Goal: Task Accomplishment & Management: Complete application form

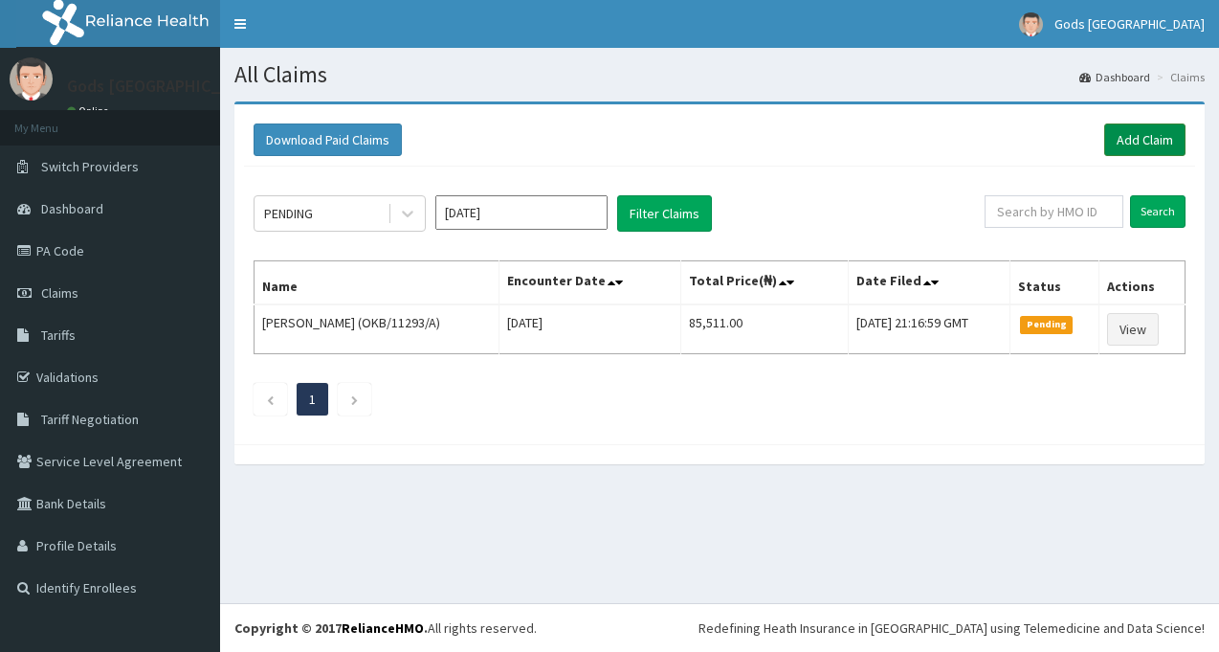
click at [1160, 136] on link "Add Claim" at bounding box center [1144, 139] width 81 height 33
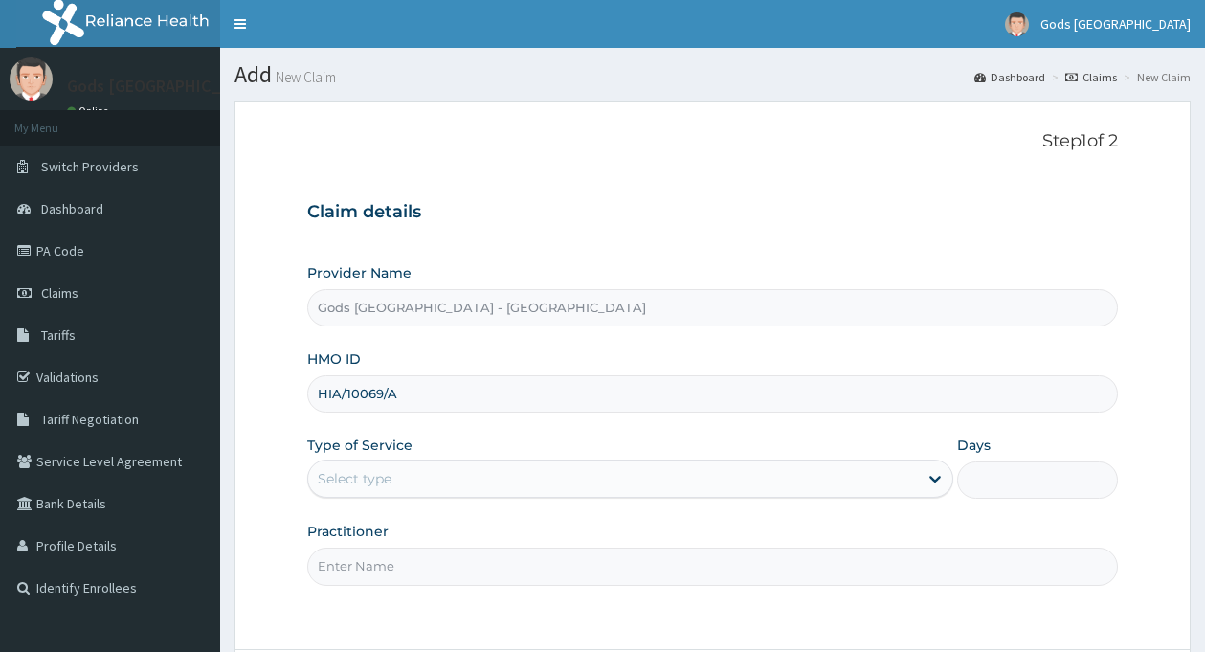
click at [453, 477] on div "Select type" at bounding box center [613, 478] width 610 height 31
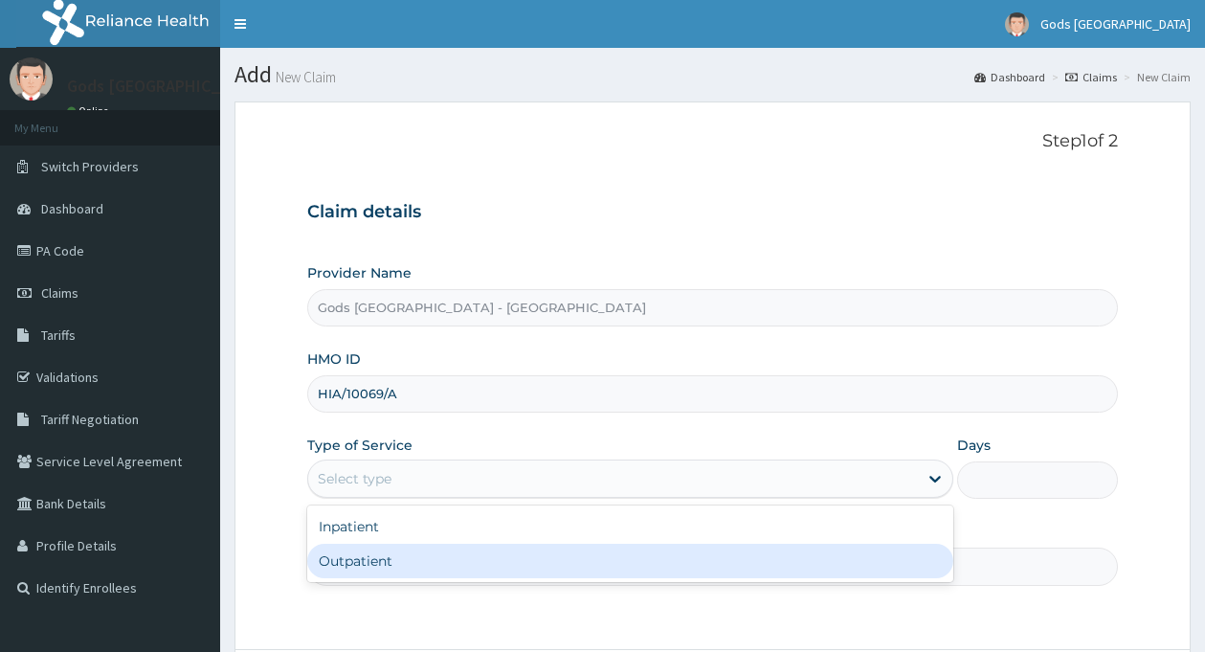
click at [446, 571] on div "Outpatient" at bounding box center [630, 561] width 646 height 34
type input "1"
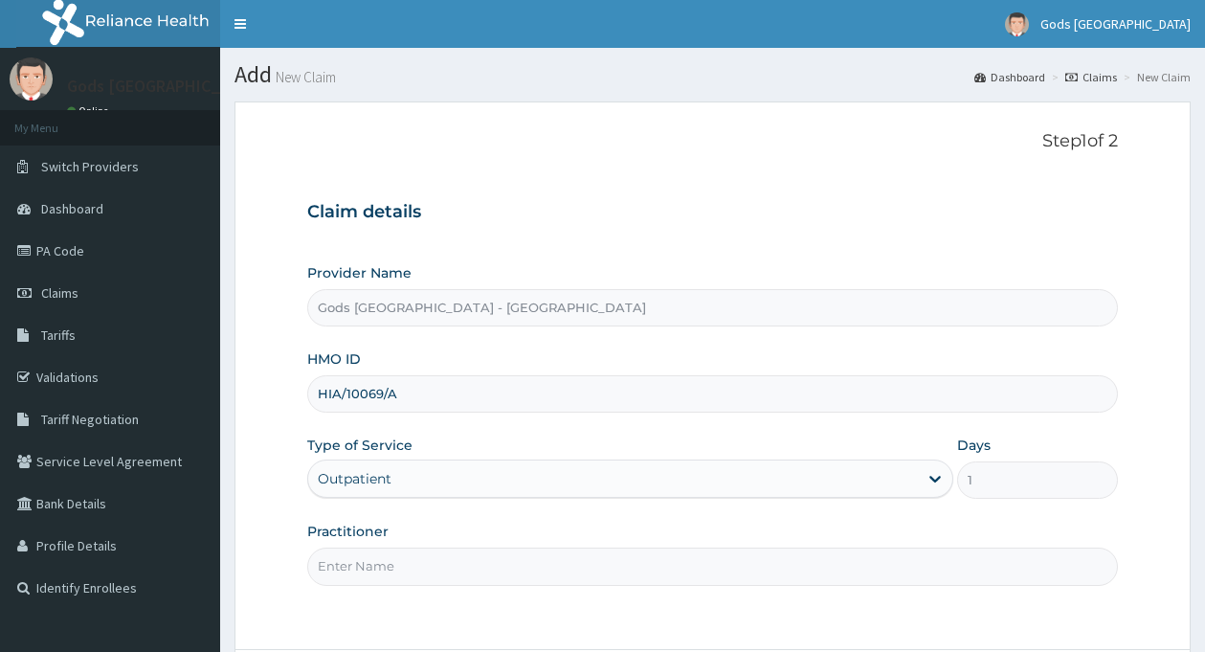
click at [446, 571] on input "Practitioner" at bounding box center [712, 565] width 810 height 37
type input "[PERSON_NAME]"
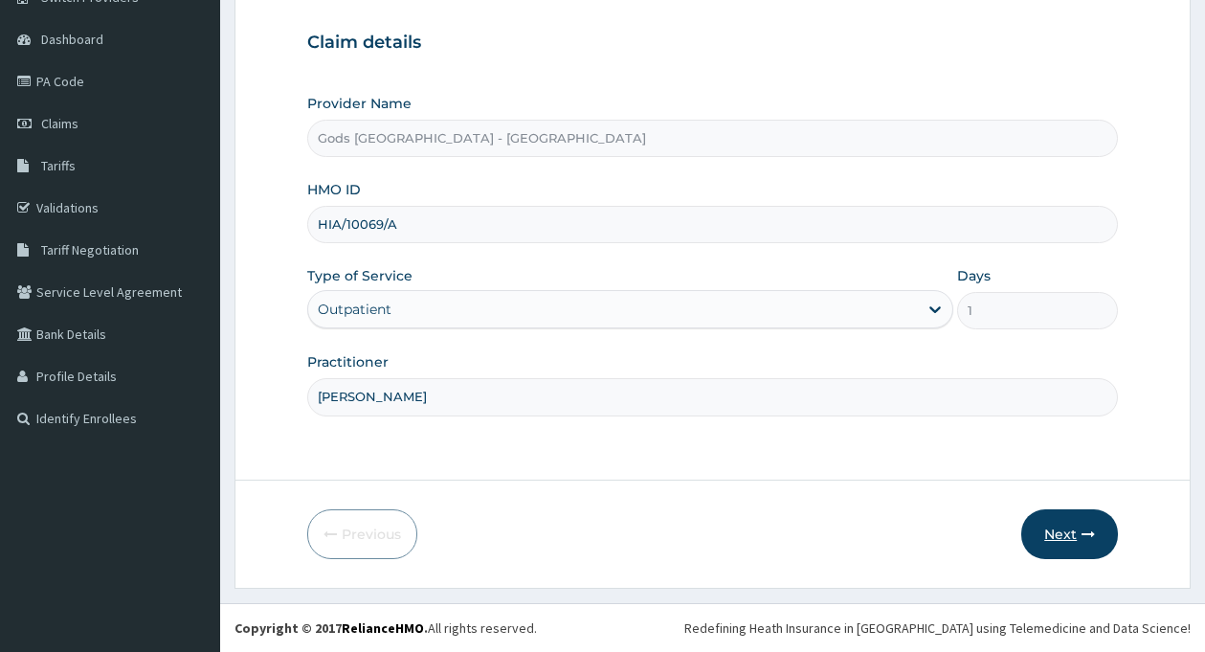
click at [1076, 536] on button "Next" at bounding box center [1069, 534] width 97 height 50
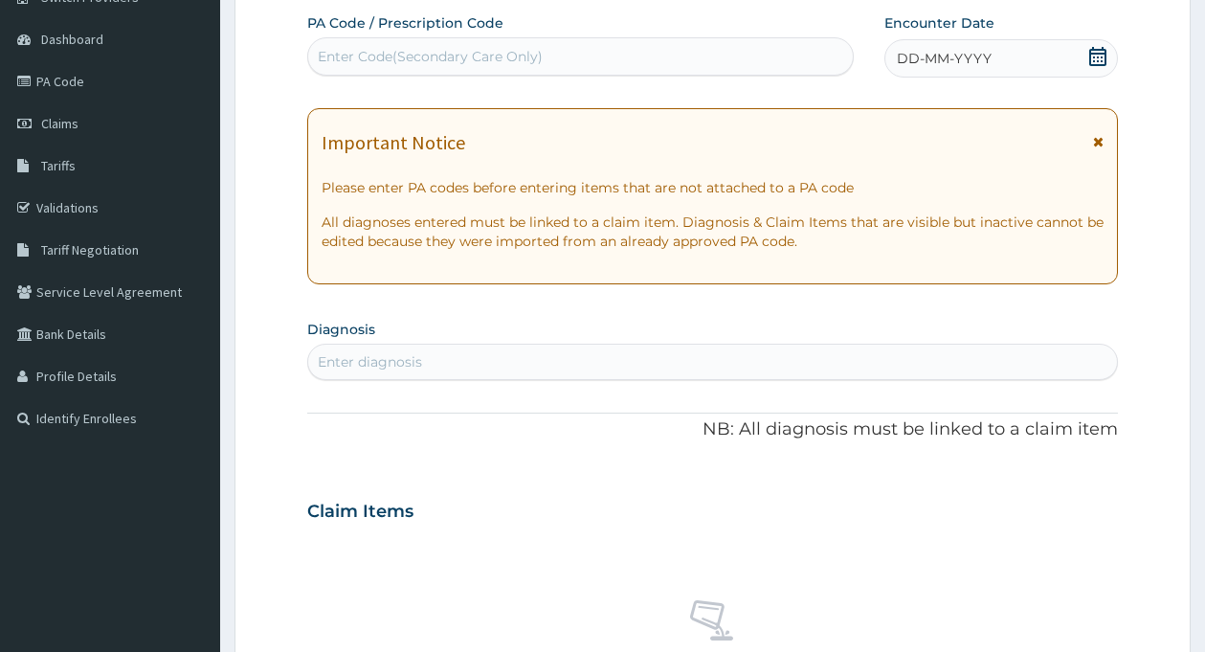
scroll to position [0, 0]
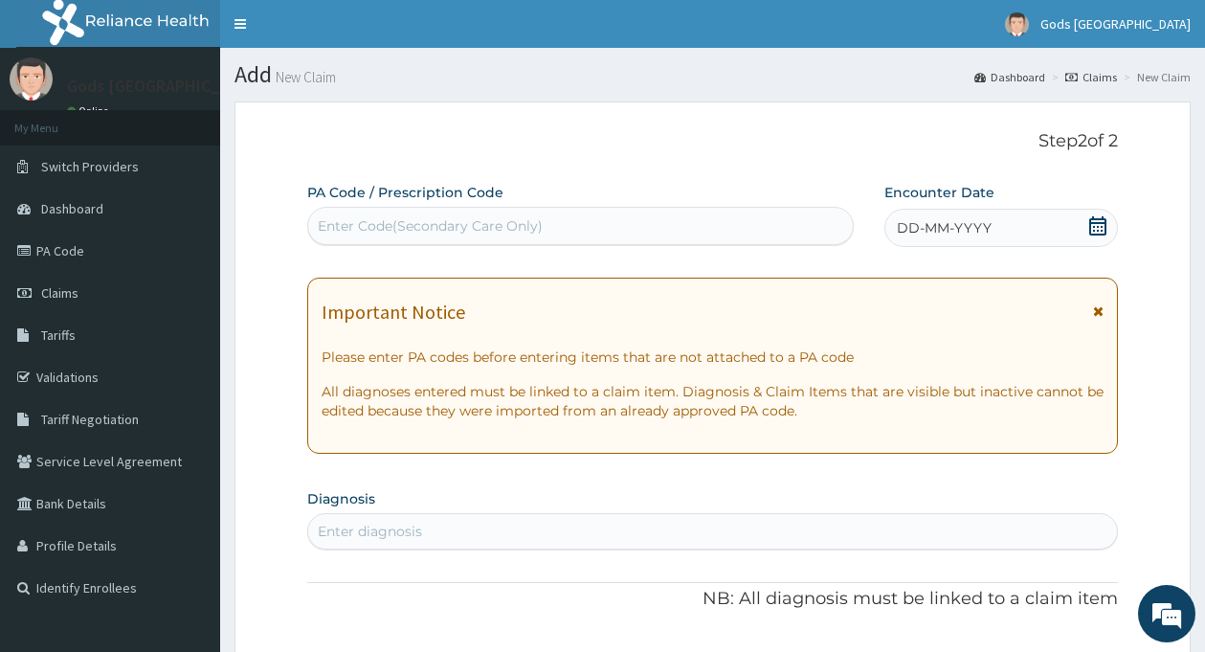
click at [1100, 230] on icon at bounding box center [1097, 225] width 19 height 19
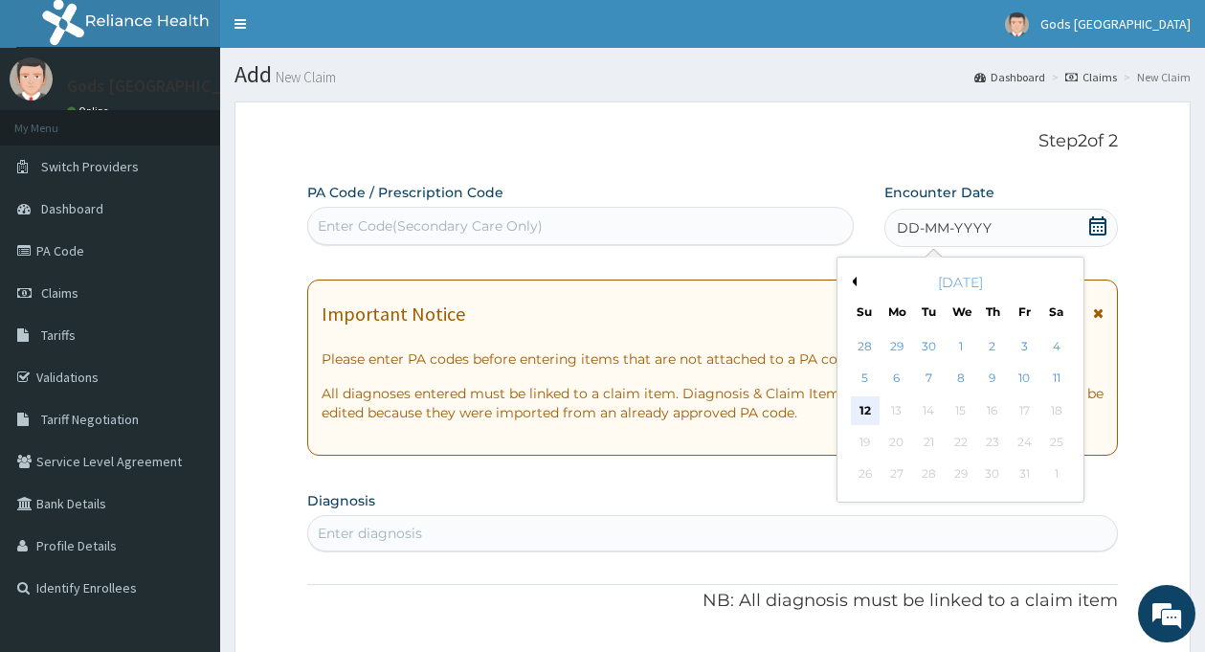
click at [857, 405] on div "12" at bounding box center [864, 410] width 29 height 29
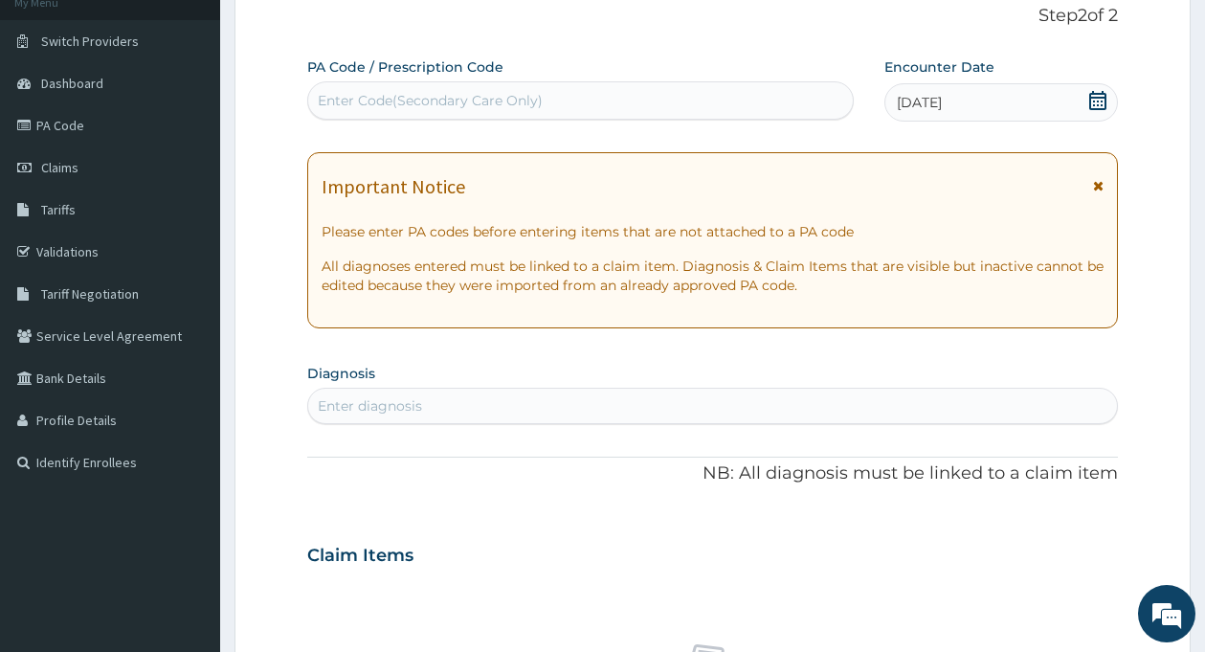
scroll to position [191, 0]
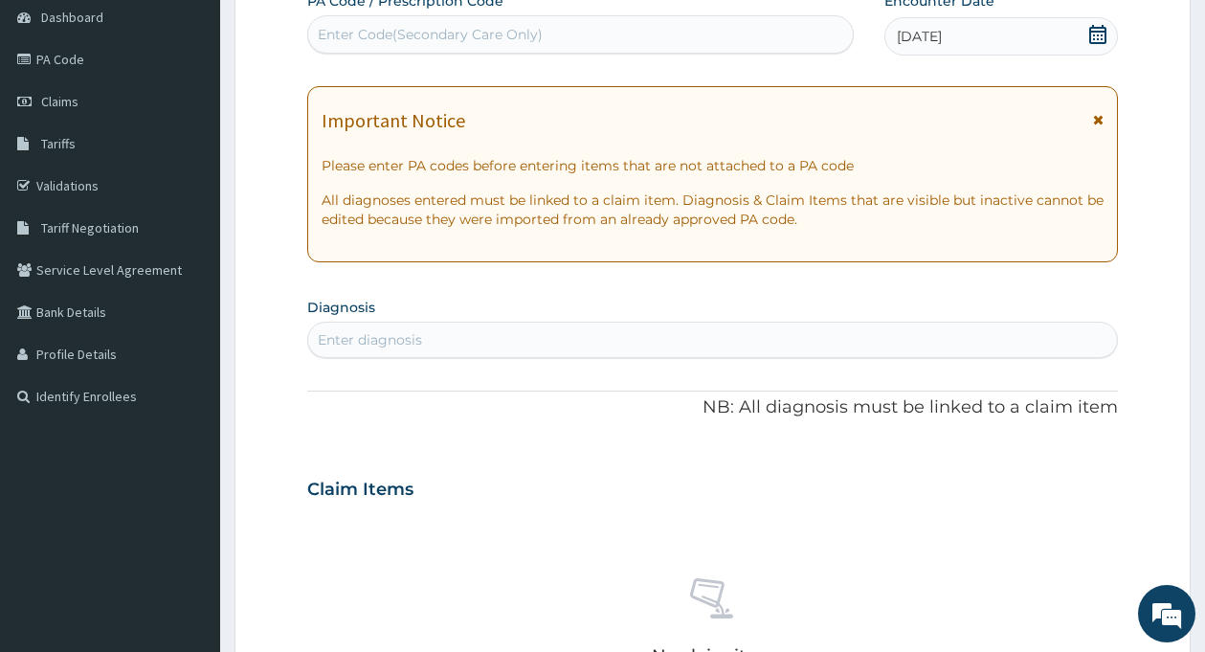
click at [490, 343] on div "Enter diagnosis" at bounding box center [712, 339] width 809 height 31
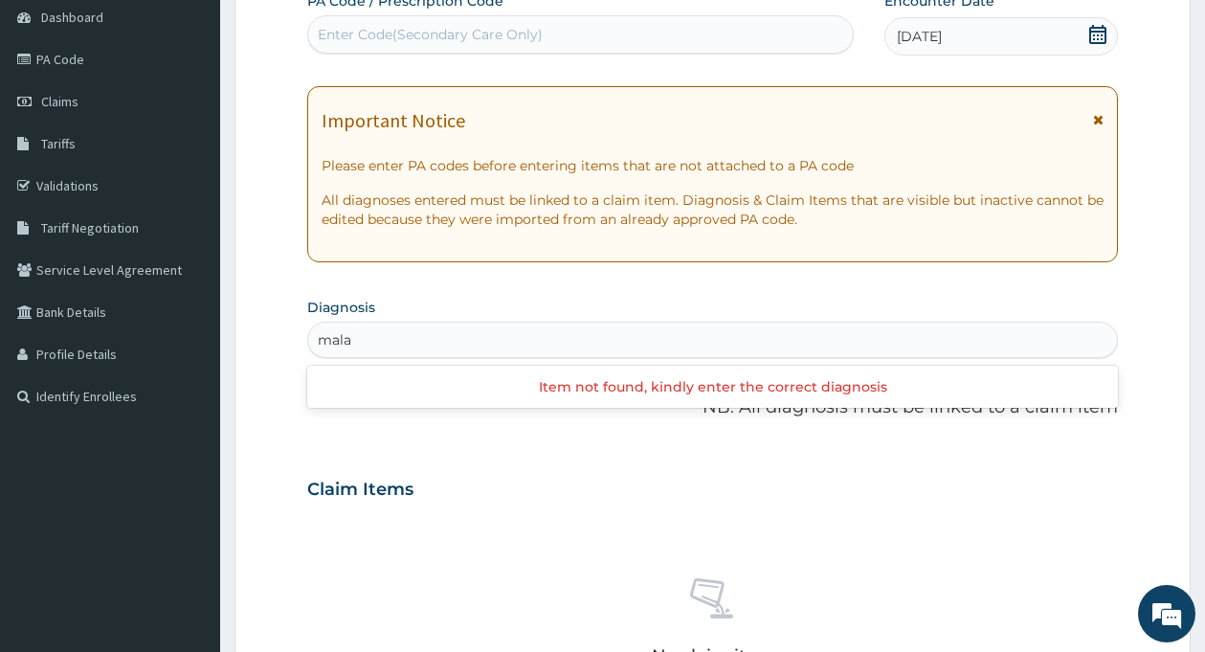
type input "mal"
click at [370, 338] on div "mal mala" at bounding box center [712, 339] width 809 height 31
click at [497, 289] on div "PA Code / Prescription Code Enter Code(Secondary Care Only) Encounter Date [DAT…" at bounding box center [712, 486] width 810 height 990
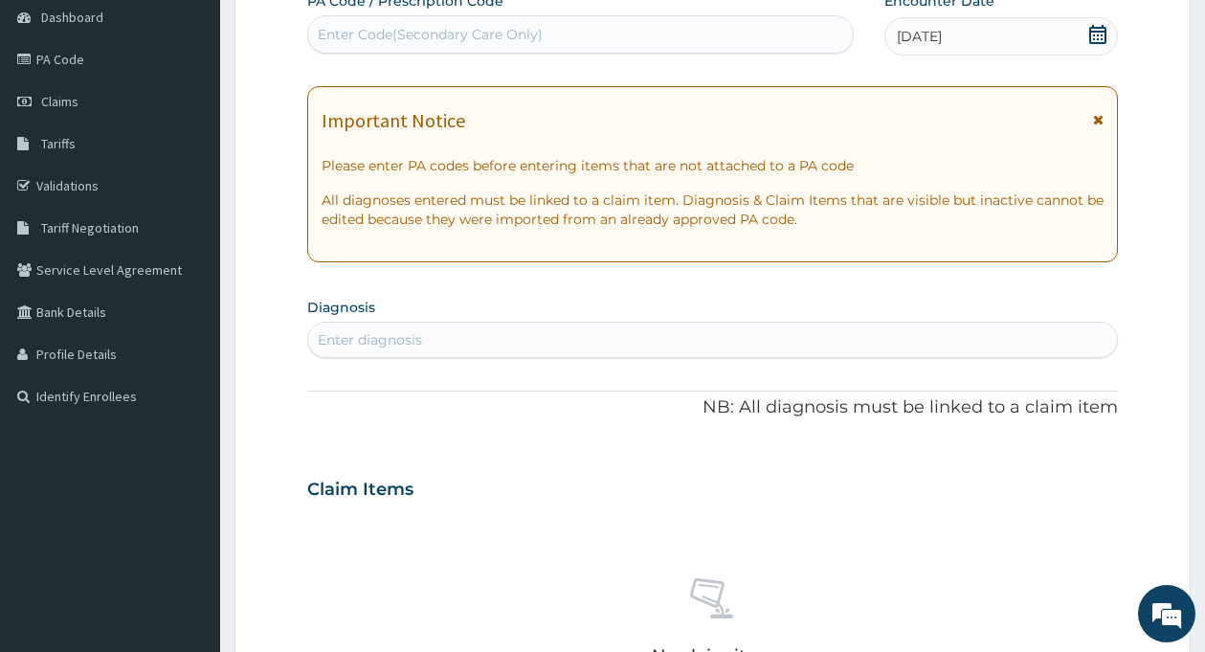
scroll to position [0, 0]
click at [443, 344] on div "Enter diagnosis" at bounding box center [712, 339] width 809 height 31
type input "b"
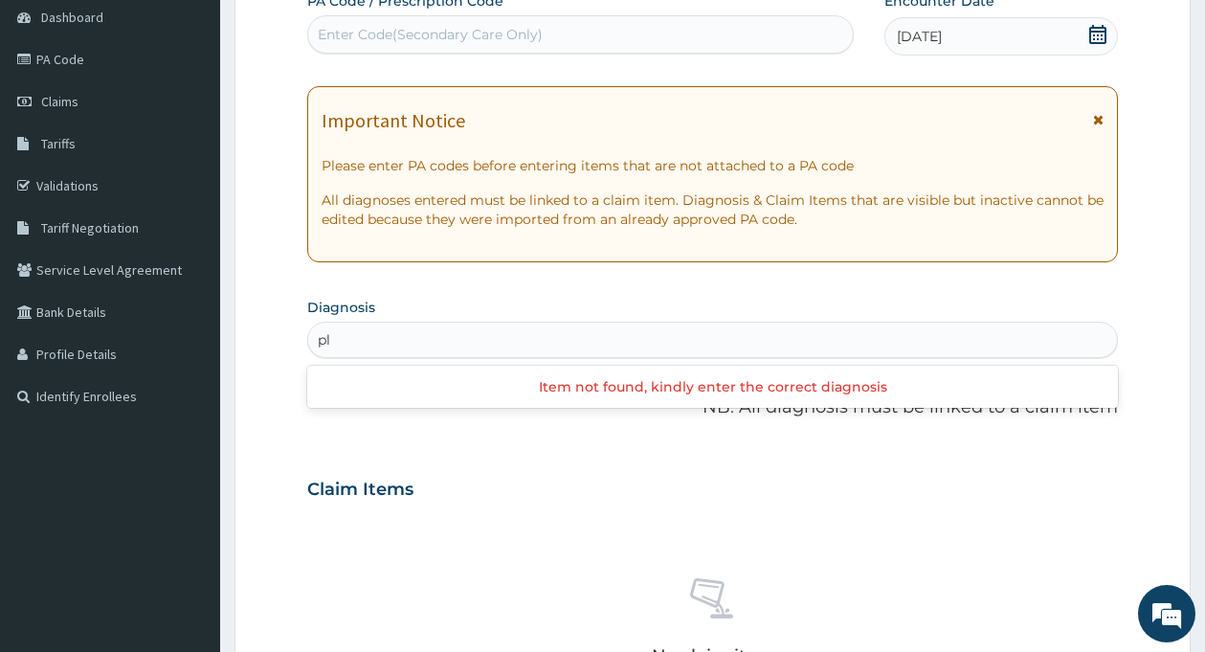
type input "p"
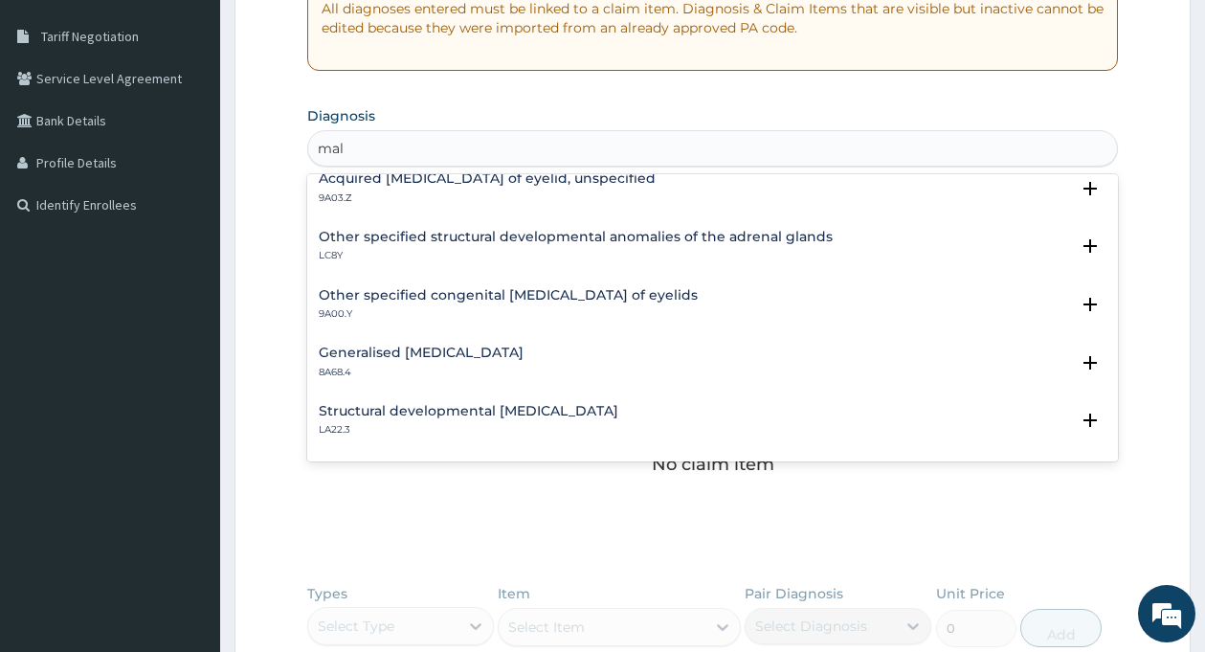
scroll to position [2638, 0]
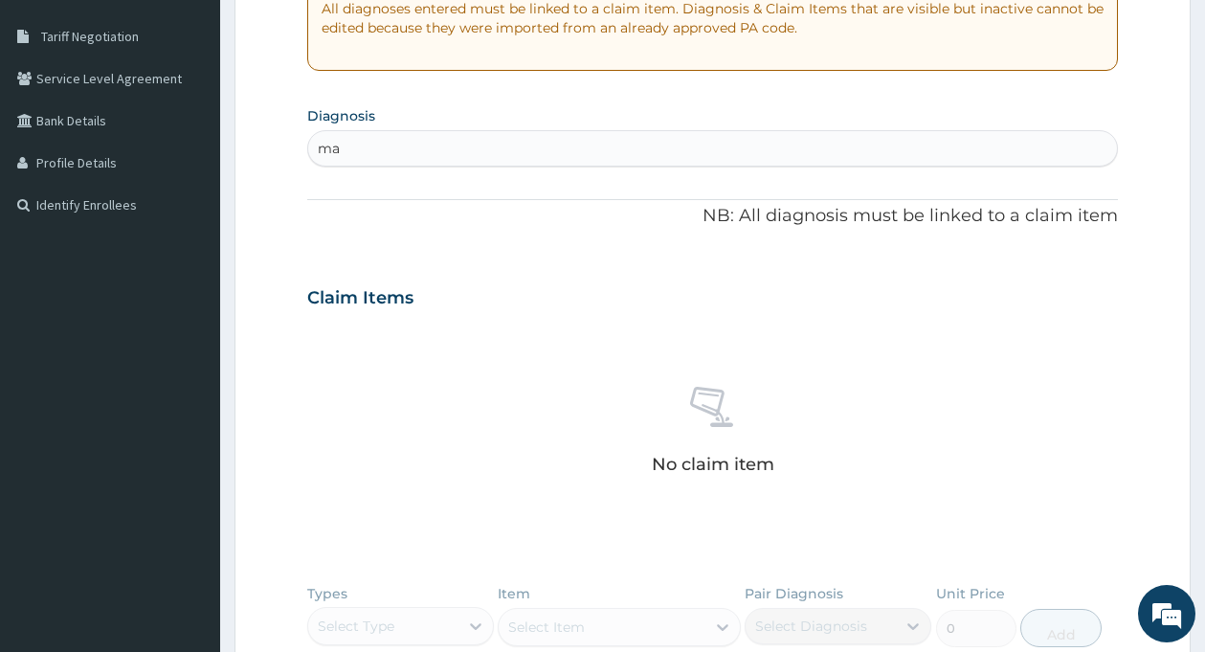
type input "m"
type input "p"
type input "f"
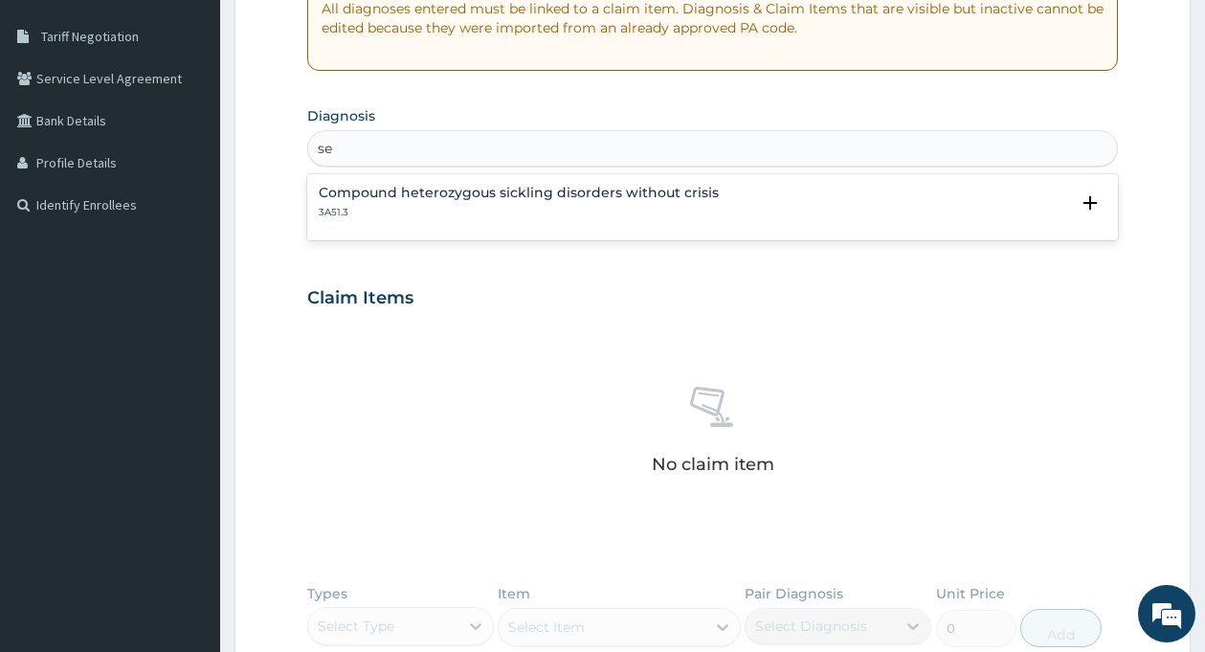
type input "se"
